Goal: Transaction & Acquisition: Book appointment/travel/reservation

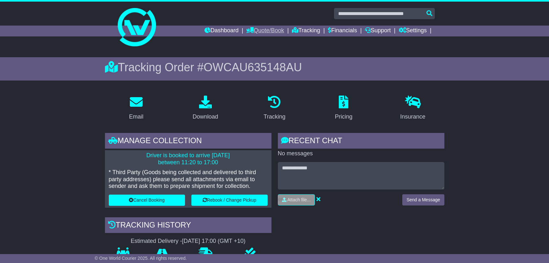
click at [257, 30] on link "Quote/Book" at bounding box center [265, 31] width 38 height 11
click at [263, 43] on link "Domestic" at bounding box center [272, 41] width 50 height 7
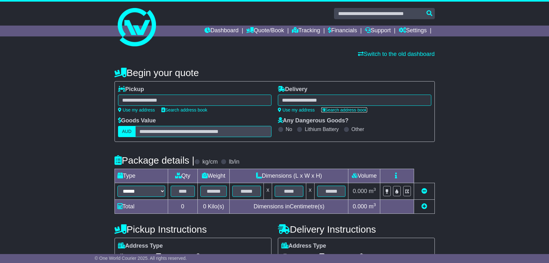
click at [353, 112] on link "Search address book" at bounding box center [344, 109] width 46 height 5
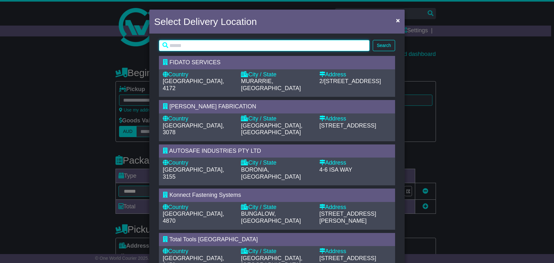
click at [295, 49] on input "text" at bounding box center [264, 45] width 211 height 11
type input "****"
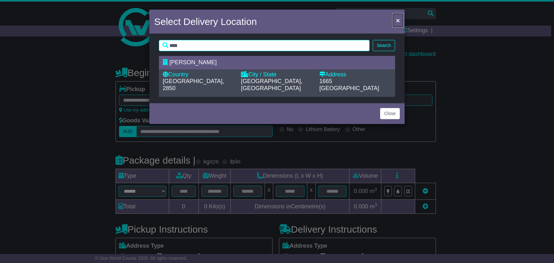
click at [397, 20] on span "×" at bounding box center [398, 20] width 4 height 7
